Goal: Information Seeking & Learning: Learn about a topic

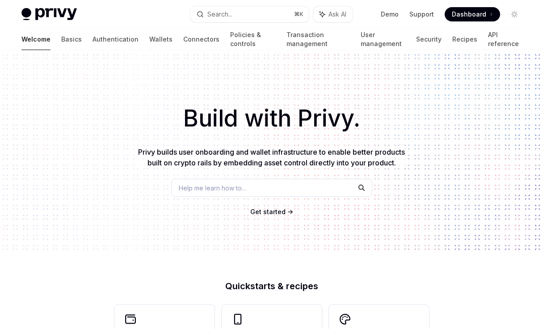
scroll to position [165, 0]
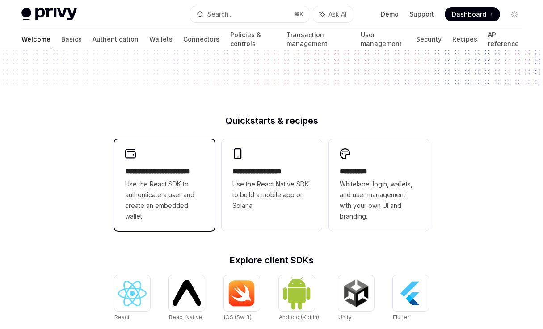
click at [199, 188] on span "Use the React SDK to authenticate a user and create an embedded wallet." at bounding box center [164, 200] width 79 height 43
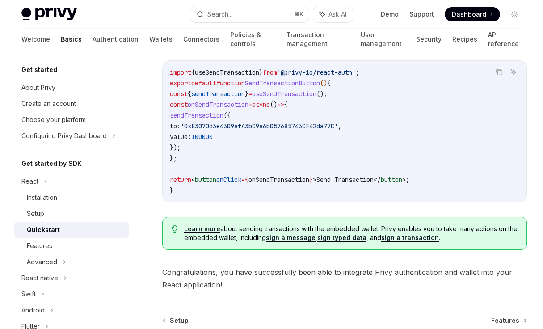
scroll to position [899, 0]
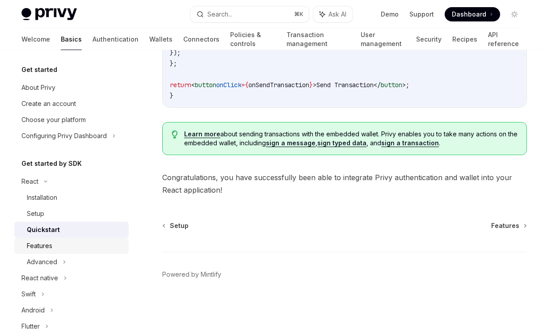
click at [87, 244] on div "Features" at bounding box center [75, 245] width 97 height 11
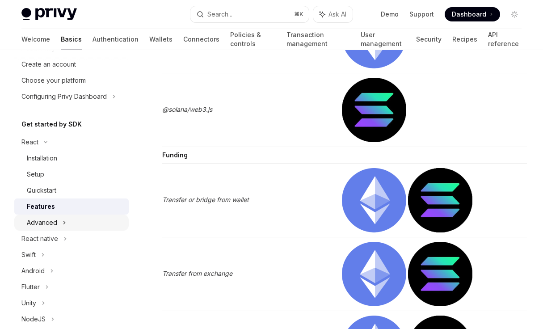
scroll to position [40, 0]
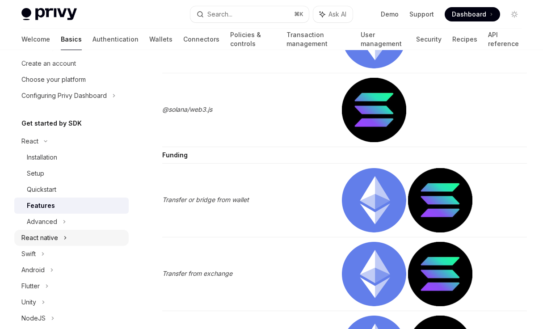
click at [67, 240] on div "React native" at bounding box center [71, 238] width 114 height 16
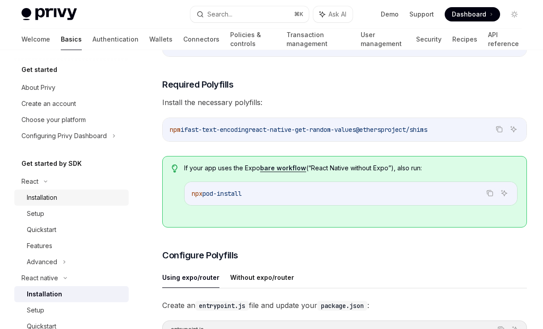
scroll to position [3, 0]
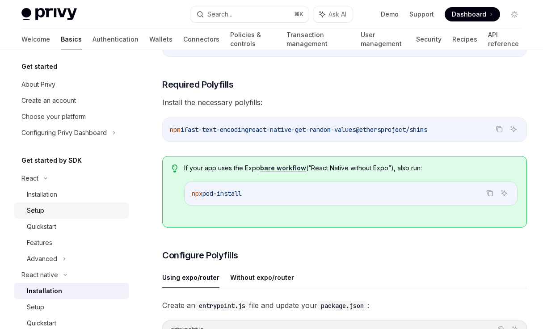
click at [45, 208] on div "Setup" at bounding box center [75, 210] width 97 height 11
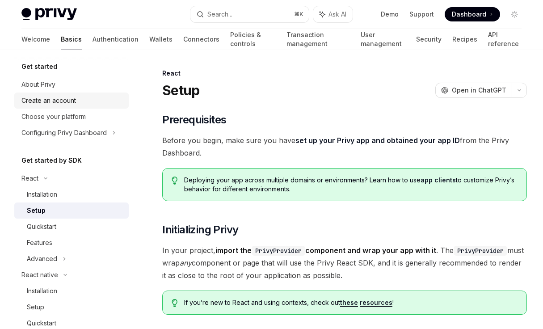
click at [65, 96] on div "Create an account" at bounding box center [48, 100] width 55 height 11
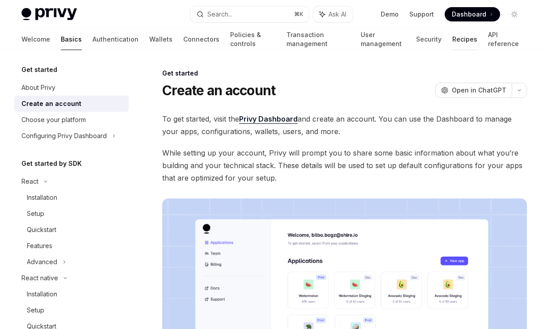
click at [454, 37] on link "Recipes" at bounding box center [464, 39] width 25 height 21
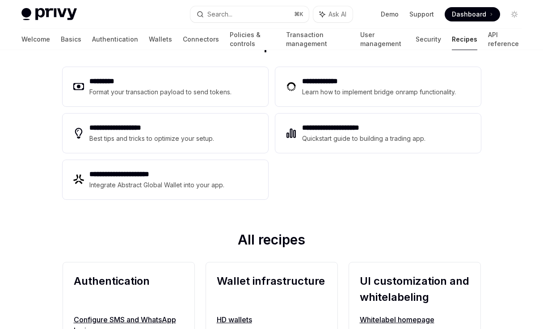
scroll to position [134, 0]
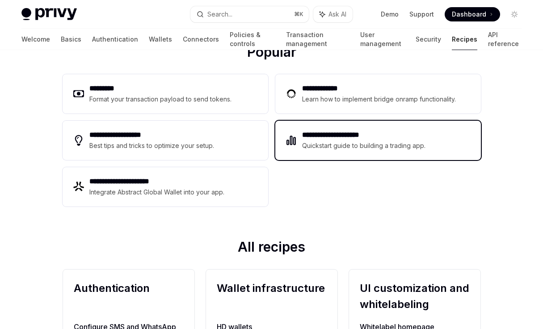
click at [381, 147] on div "Quickstart guide to building a trading app." at bounding box center [364, 145] width 124 height 11
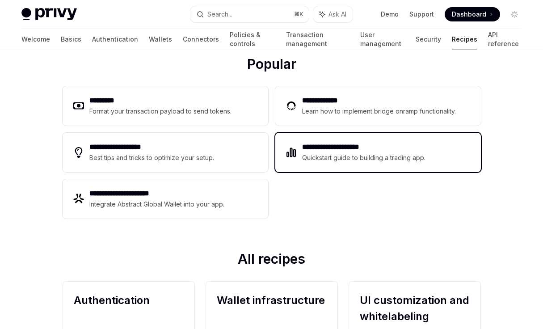
scroll to position [134, 0]
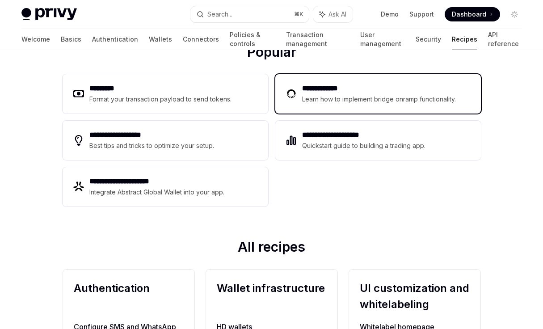
click at [349, 104] on div "Learn how to implement bridge onramp functionality." at bounding box center [380, 99] width 156 height 11
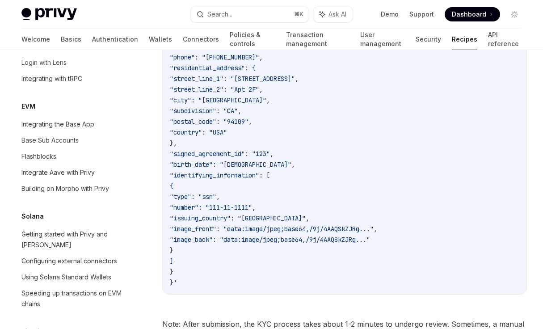
scroll to position [1284, 0]
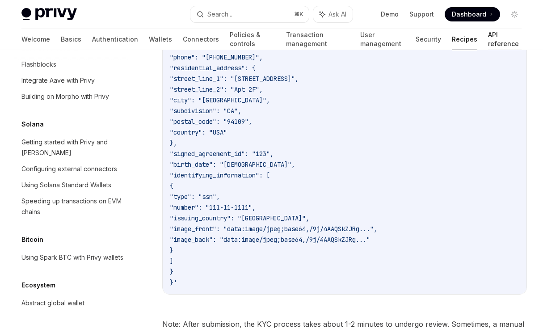
click at [498, 42] on link "API reference" at bounding box center [505, 39] width 34 height 21
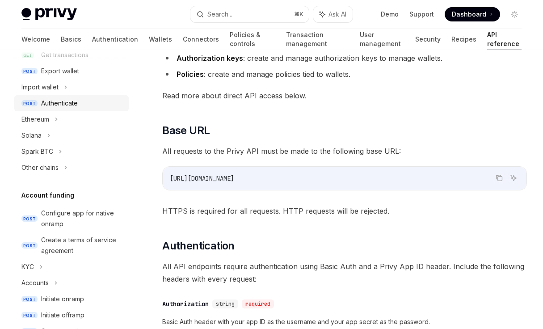
scroll to position [202, 0]
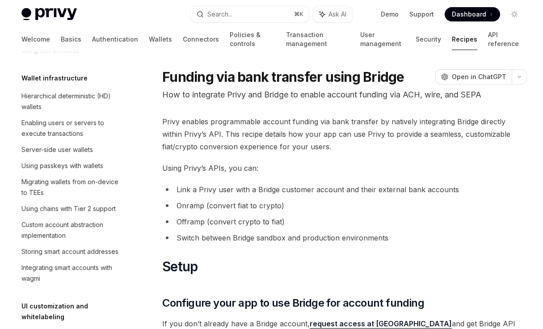
click at [60, 15] on img at bounding box center [48, 14] width 55 height 13
type textarea "*"
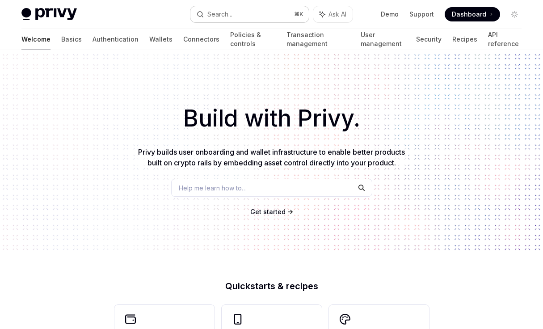
click at [265, 8] on button "Search... ⌘ K" at bounding box center [249, 14] width 118 height 16
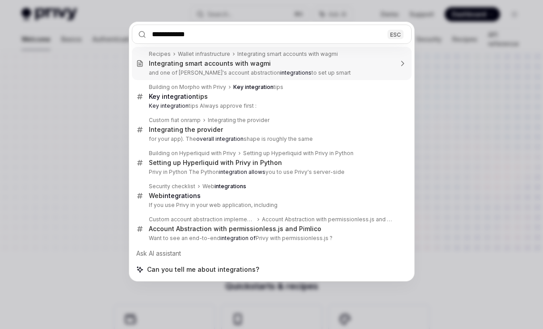
type input "**********"
